Goal: Check status: Check status

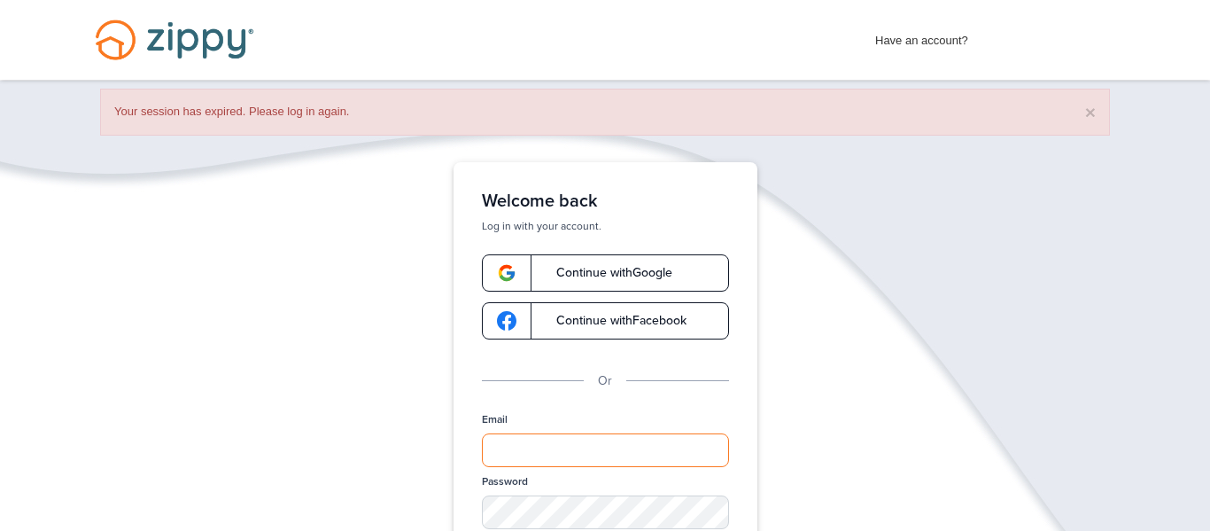
type input "**********"
click at [677, 265] on link "Continue with Google" at bounding box center [605, 272] width 247 height 37
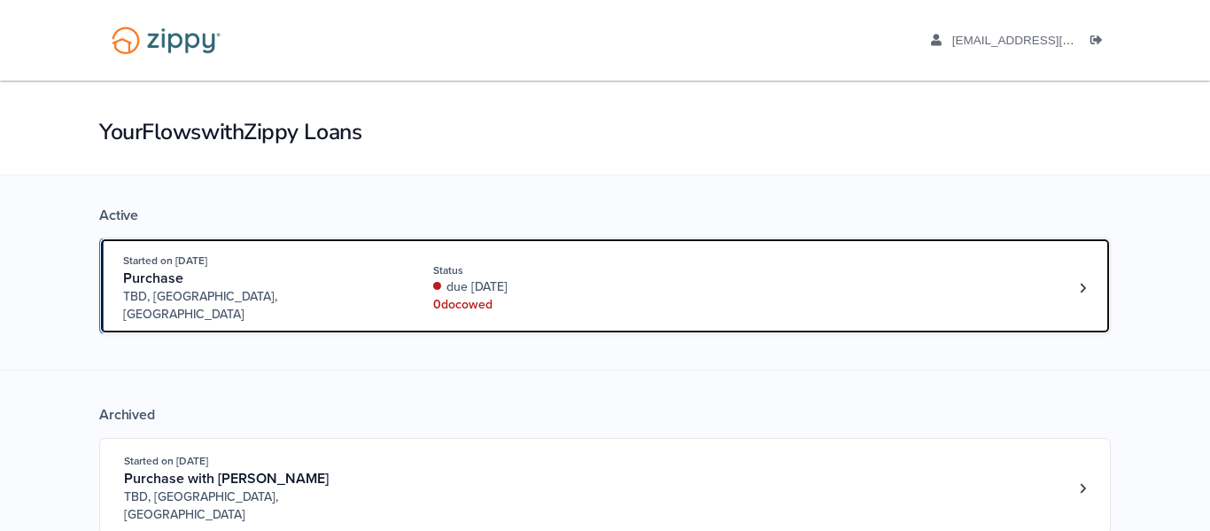
click at [1067, 282] on div "Started on [DATE] Purchase [GEOGRAPHIC_DATA], [GEOGRAPHIC_DATA], [GEOGRAPHIC_DA…" at bounding box center [596, 288] width 946 height 72
